Goal: Task Accomplishment & Management: Manage account settings

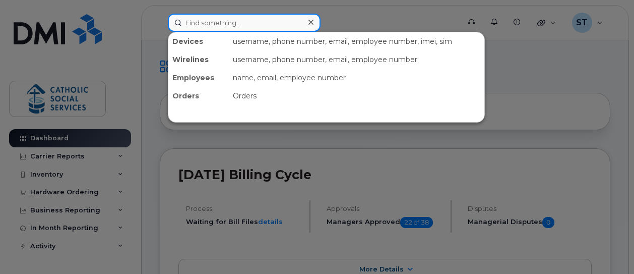
click at [206, 27] on input at bounding box center [244, 23] width 153 height 18
paste input "7807174092"
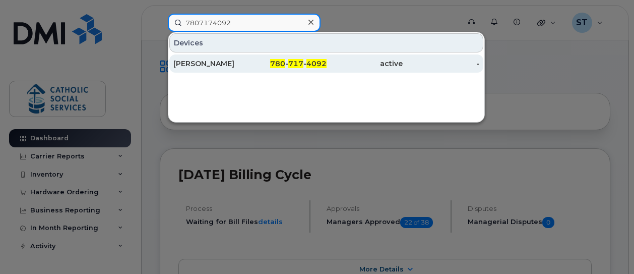
type input "7807174092"
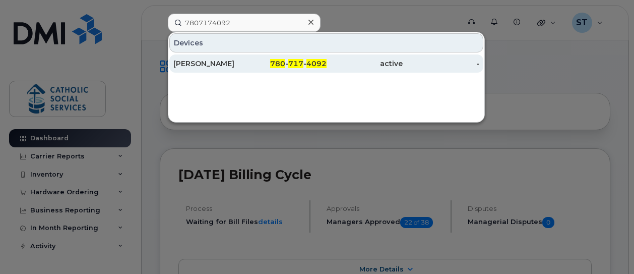
click at [217, 62] on div "[PERSON_NAME]" at bounding box center [211, 63] width 77 height 10
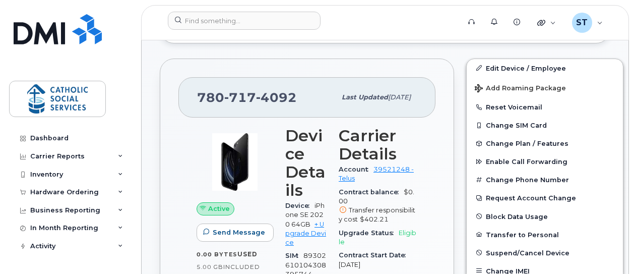
scroll to position [307, 0]
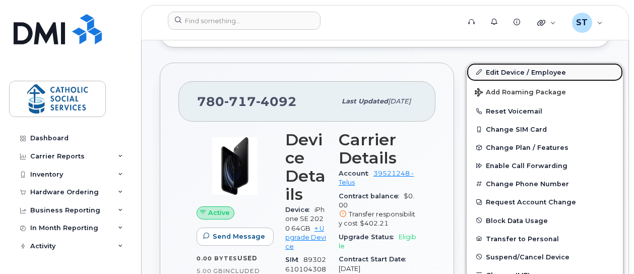
click at [514, 70] on link "Edit Device / Employee" at bounding box center [545, 72] width 156 height 18
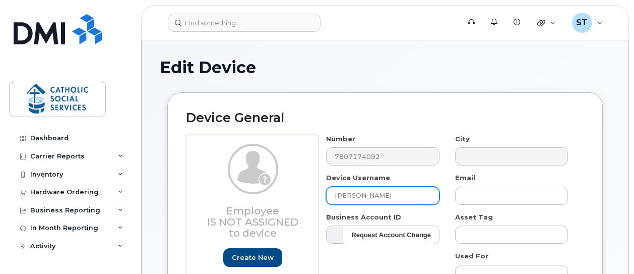
drag, startPoint x: 389, startPoint y: 195, endPoint x: 304, endPoint y: 195, distance: 84.2
paste input "Bailey Leander VanOer"
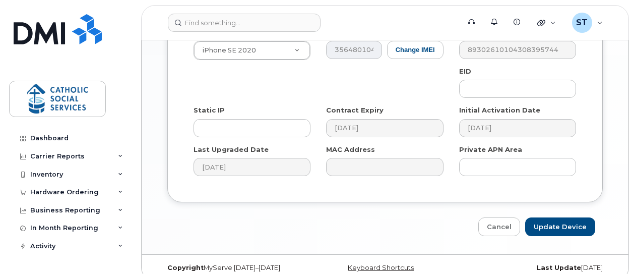
scroll to position [669, 0]
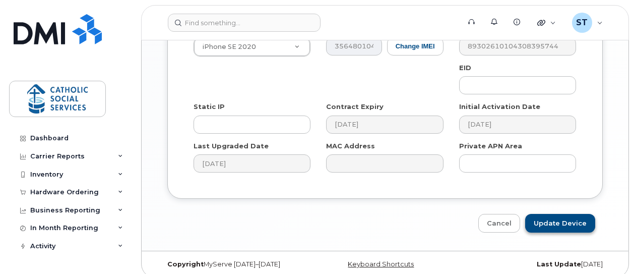
type input "Bailey Leander VanOers"
click at [561, 214] on input "Update Device" at bounding box center [560, 223] width 70 height 19
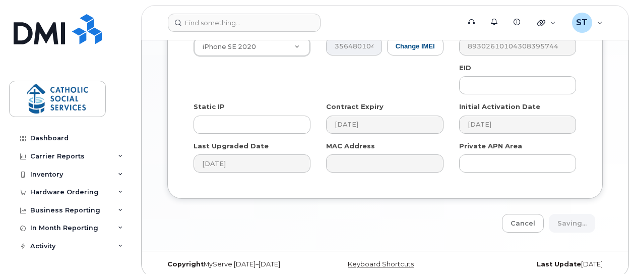
type input "Saving..."
